Goal: Check status: Check status

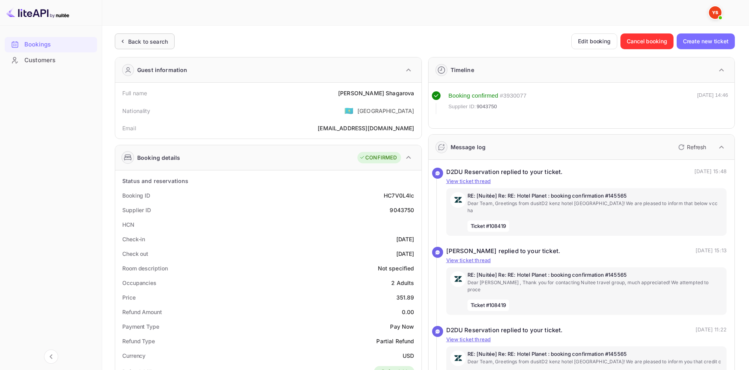
click at [145, 41] on div "Back to search" at bounding box center [148, 41] width 40 height 8
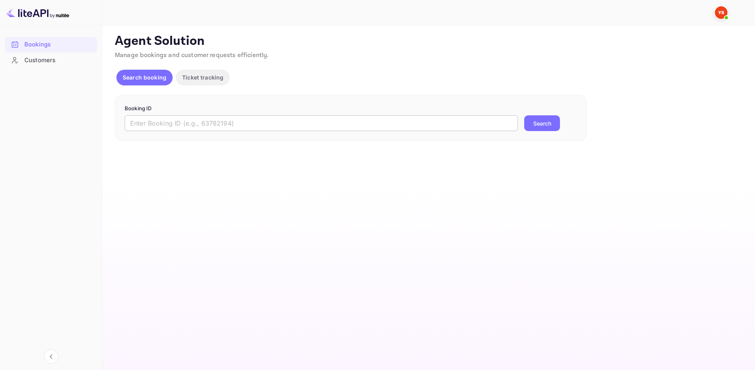
click at [199, 120] on input "text" at bounding box center [321, 123] width 393 height 16
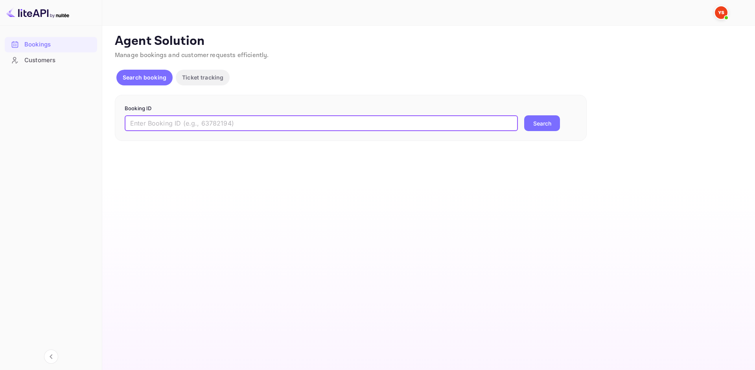
paste input "8050952"
type input "8050952"
click at [536, 125] on button "Search" at bounding box center [542, 123] width 36 height 16
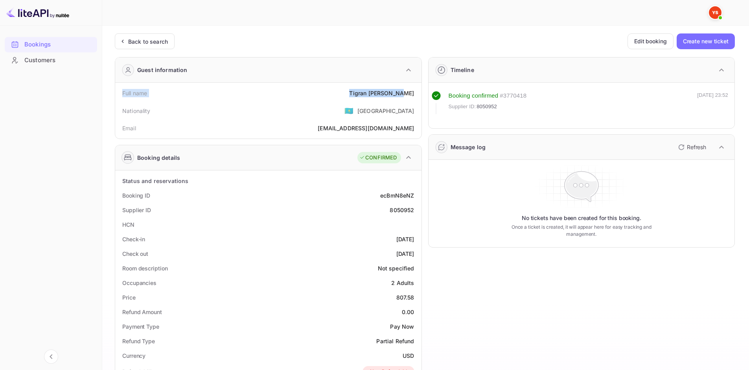
drag, startPoint x: 123, startPoint y: 93, endPoint x: 415, endPoint y: 96, distance: 291.7
click at [415, 96] on div "Full name [PERSON_NAME]" at bounding box center [268, 93] width 300 height 15
copy div "Full name [PERSON_NAME]"
drag, startPoint x: 121, startPoint y: 188, endPoint x: 415, endPoint y: 211, distance: 295.4
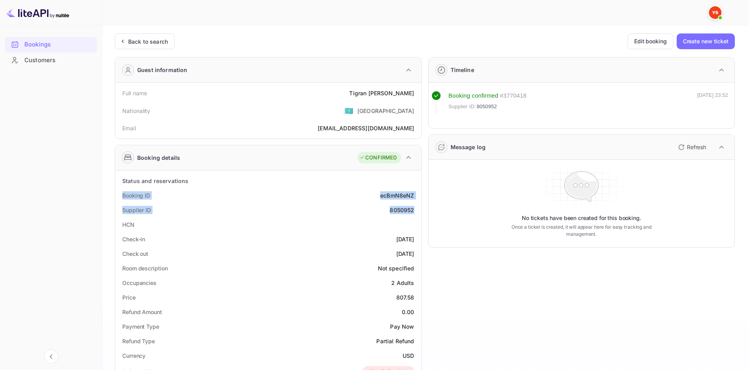
copy div "Booking ID ecBmN8eNZ Supplier ID 8050952"
drag, startPoint x: 124, startPoint y: 240, endPoint x: 416, endPoint y: 251, distance: 291.5
copy div "Check-in [DATE] Check out [DATE]"
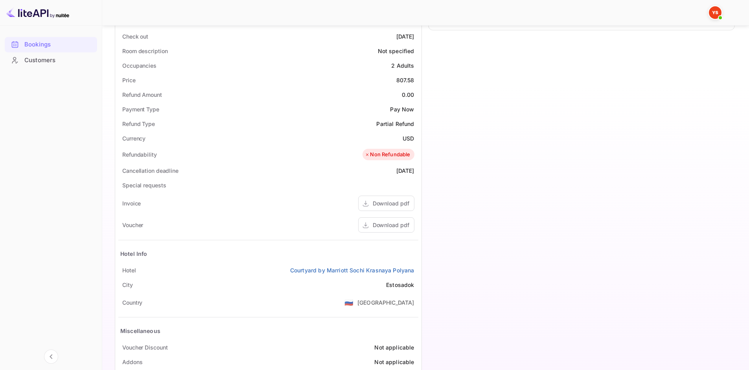
scroll to position [249, 0]
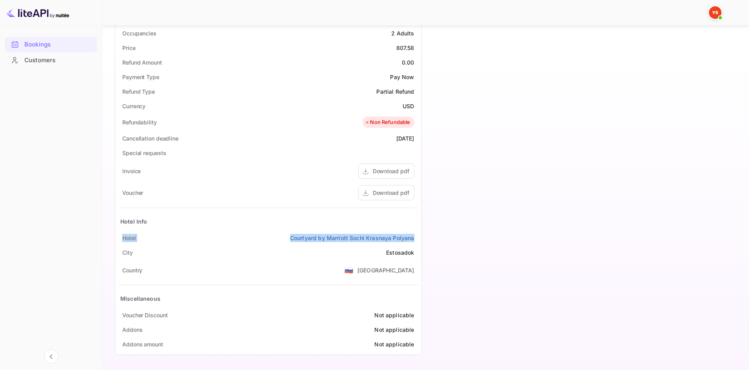
drag, startPoint x: 121, startPoint y: 235, endPoint x: 418, endPoint y: 234, distance: 296.8
click at [418, 234] on div "Status and reservations Booking ID ecBmN8eNZ Supplier ID 8050952 HCN Check-in […" at bounding box center [268, 137] width 306 height 433
copy div "[GEOGRAPHIC_DATA] by Marriott [GEOGRAPHIC_DATA]"
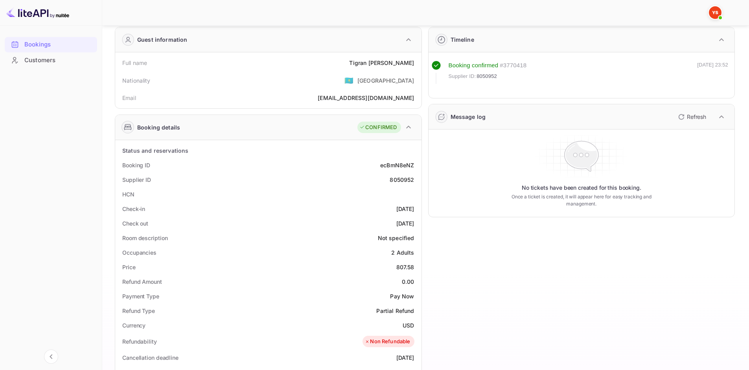
scroll to position [0, 0]
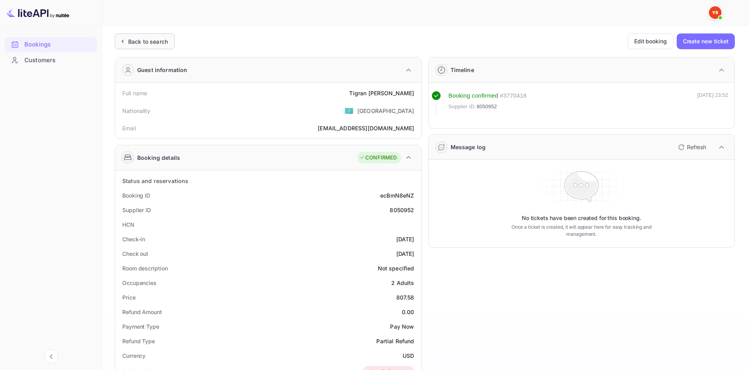
click at [156, 41] on div "Back to search" at bounding box center [148, 41] width 40 height 8
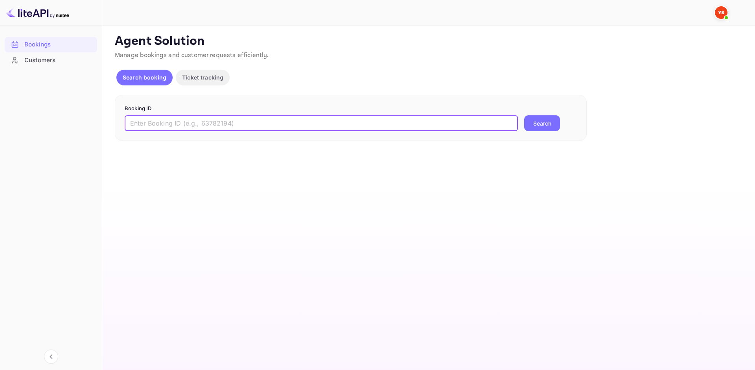
click at [186, 118] on input "text" at bounding box center [321, 123] width 393 height 16
paste input "9463822"
type input "9463822"
click at [536, 129] on button "Search" at bounding box center [542, 123] width 36 height 16
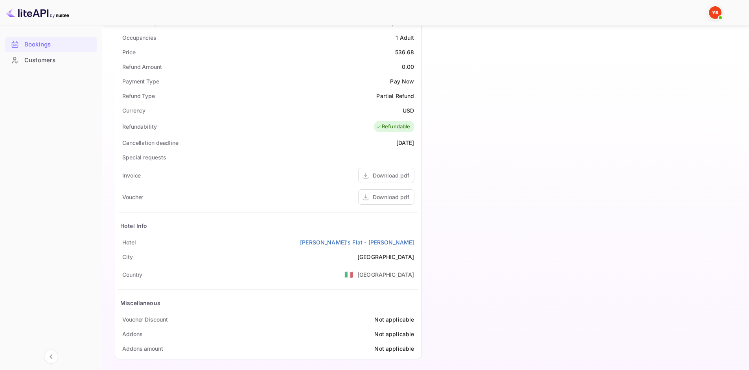
scroll to position [249, 0]
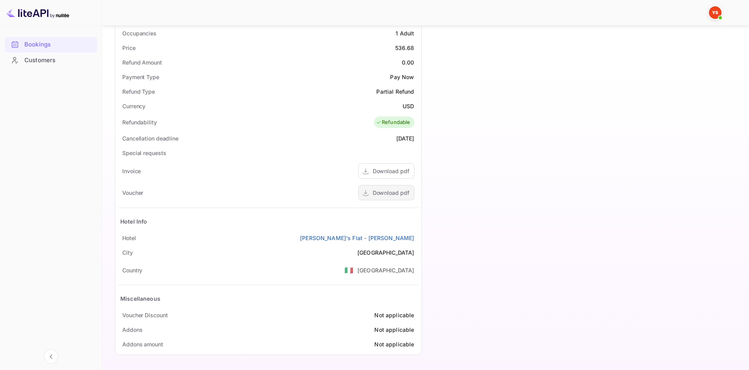
click at [392, 195] on div "Download pdf" at bounding box center [391, 192] width 37 height 8
